Goal: Use online tool/utility: Use online tool/utility

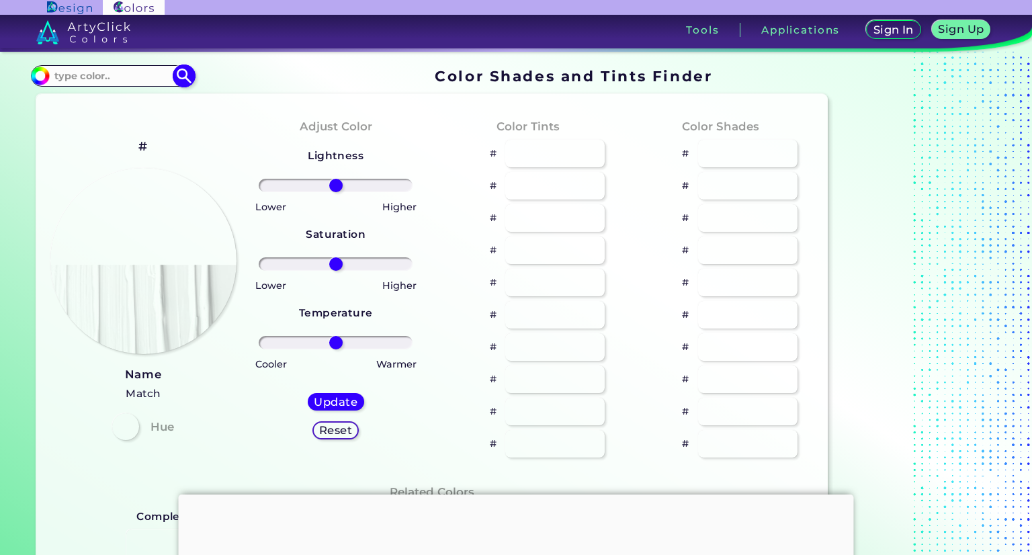
type input "#000000"
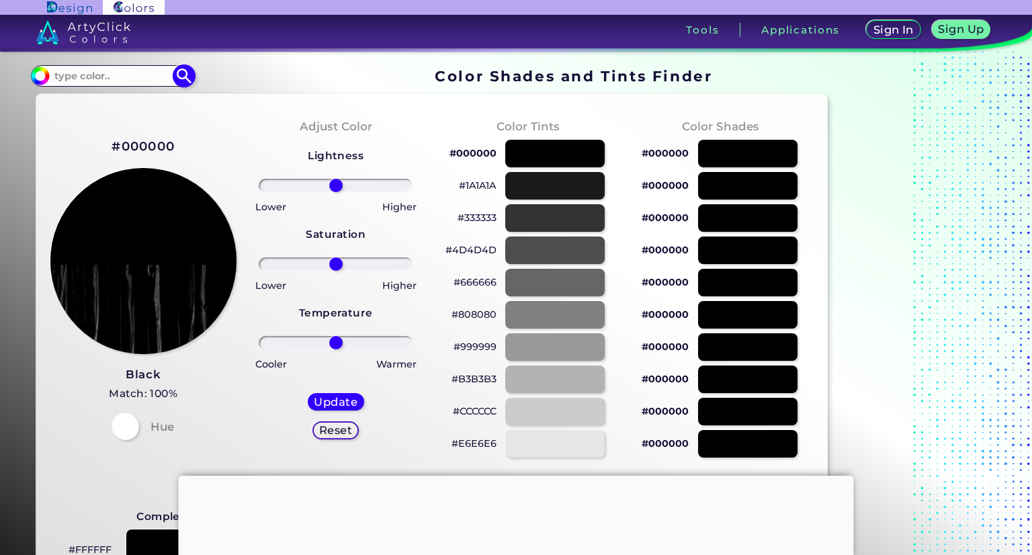
click at [122, 78] on input at bounding box center [112, 75] width 125 height 18
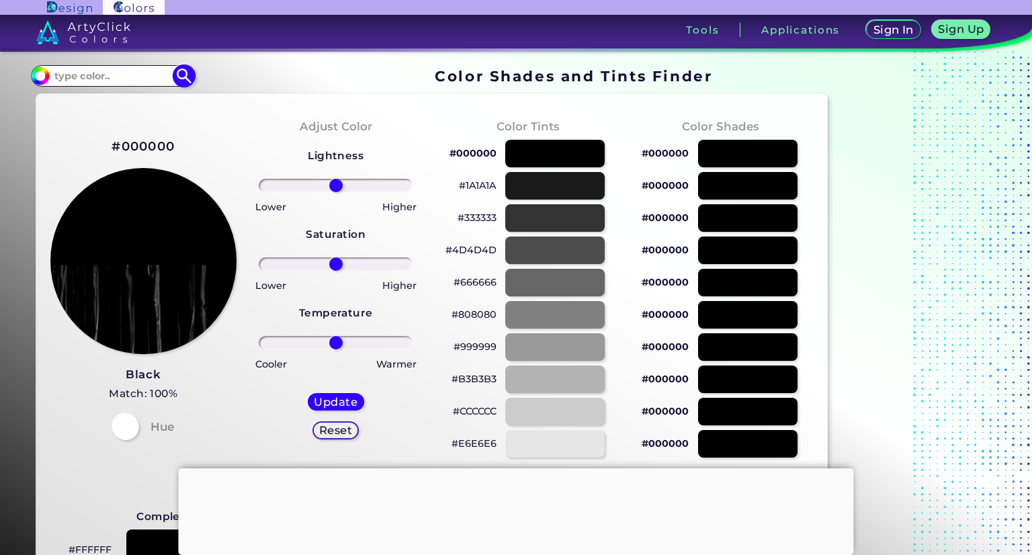
paste input "273232"
type input "273232"
click at [180, 76] on img at bounding box center [184, 76] width 24 height 24
type input "#000000"
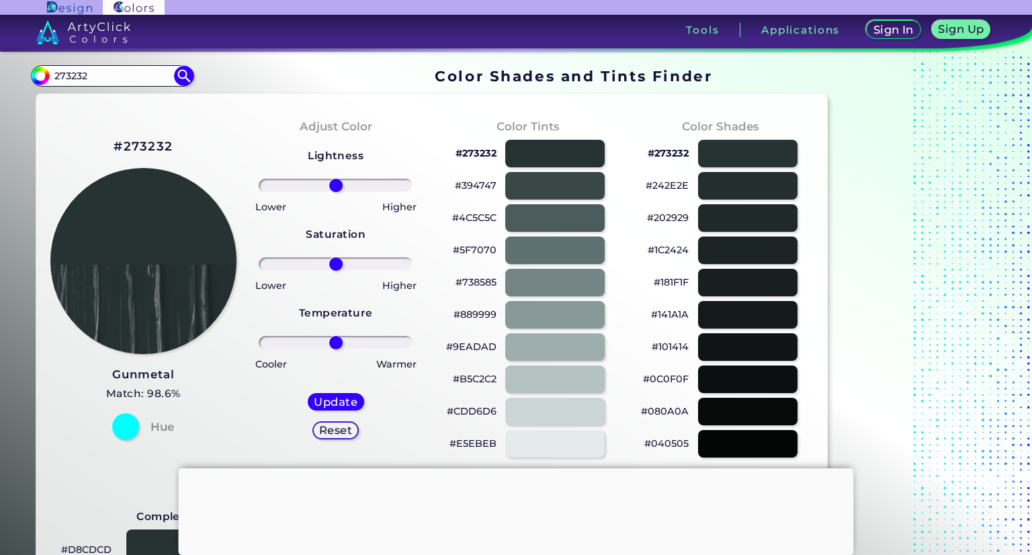
click at [631, 124] on div "Color Shades #273232 #242E2E #202929 #1C2424 #181F1F #141A1A #101414 #0C0F0F #0…" at bounding box center [720, 287] width 192 height 365
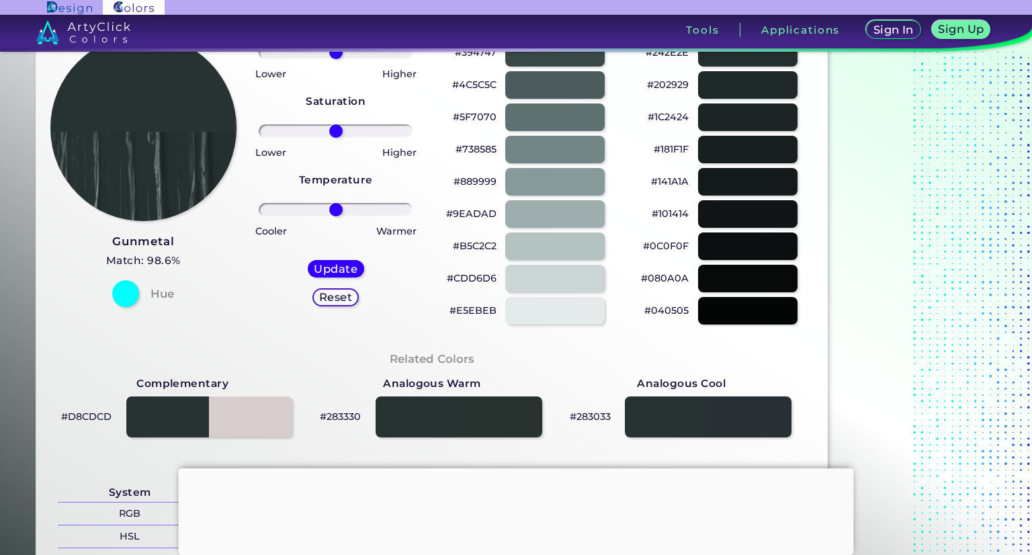
scroll to position [134, 0]
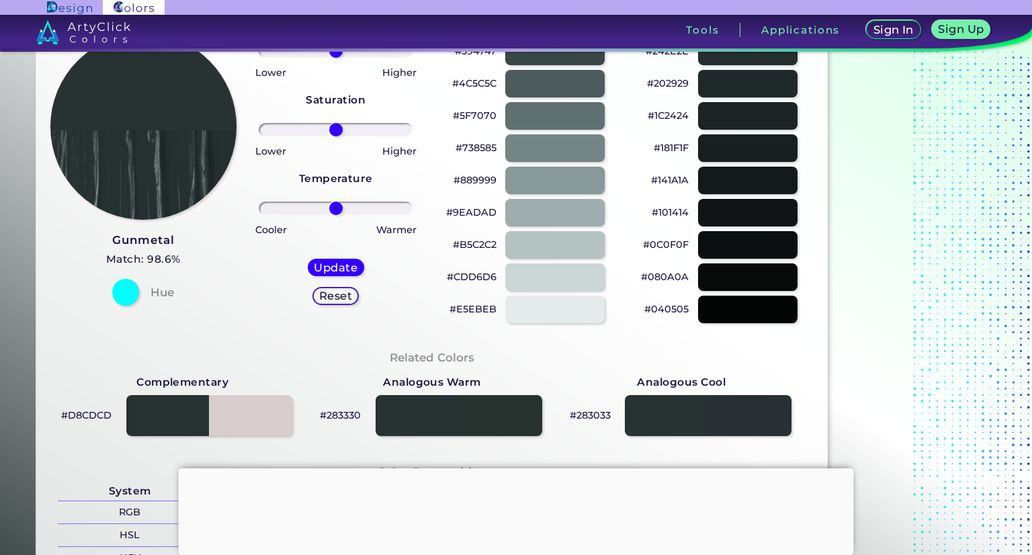
click at [482, 275] on p "#CDD6D6" at bounding box center [472, 277] width 50 height 16
click at [480, 307] on p "#E5EBEB" at bounding box center [472, 309] width 47 height 16
click at [481, 277] on p "#CDD6D6" at bounding box center [472, 277] width 50 height 16
click at [476, 276] on p "#CDD6D6" at bounding box center [472, 277] width 50 height 16
